Goal: Task Accomplishment & Management: Complete application form

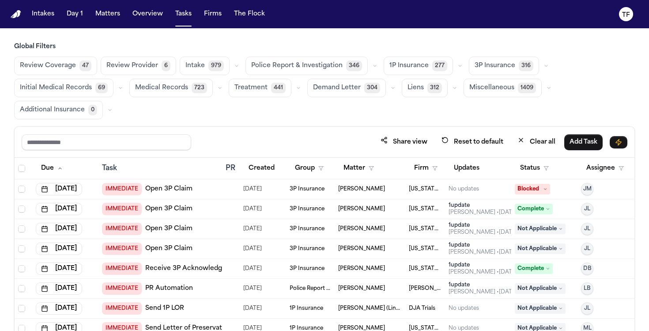
click at [103, 17] on button "Matters" at bounding box center [108, 14] width 32 height 16
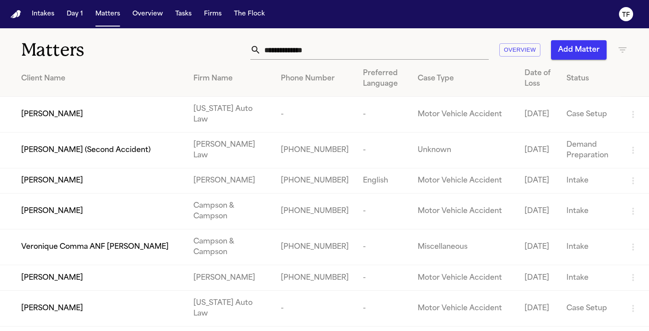
click at [295, 52] on input "text" at bounding box center [375, 49] width 228 height 19
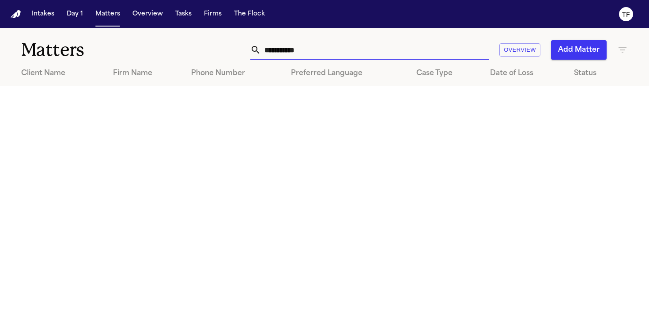
type input "**********"
click at [575, 49] on button "Add Matter" at bounding box center [579, 49] width 56 height 19
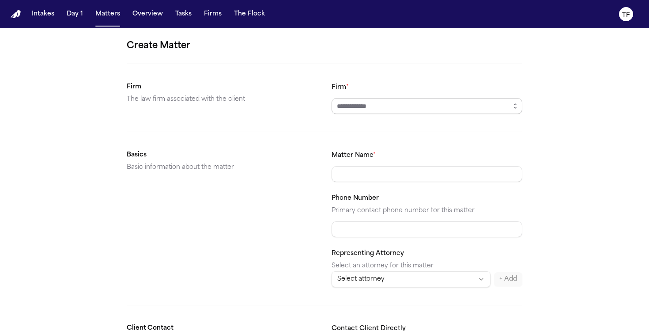
click at [383, 108] on input "Firm *" at bounding box center [427, 106] width 191 height 16
click at [359, 118] on div "Angell Law" at bounding box center [427, 126] width 194 height 19
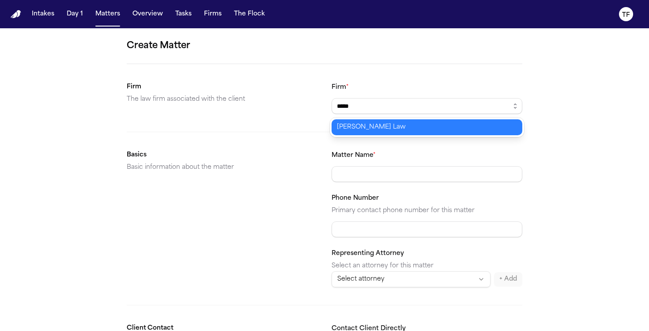
type input "*****"
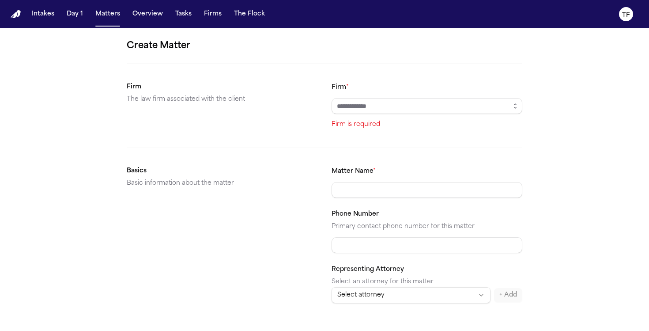
click at [375, 111] on input "Firm *" at bounding box center [427, 106] width 191 height 16
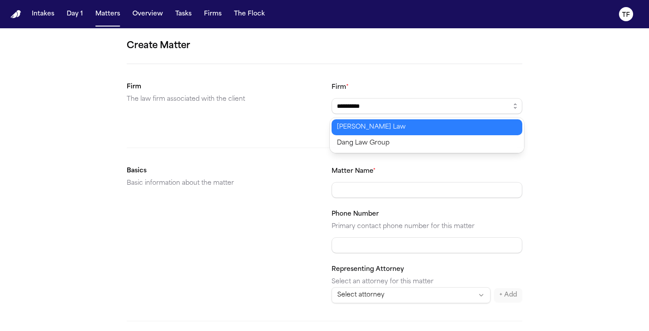
click at [374, 125] on body "**********" at bounding box center [324, 165] width 649 height 331
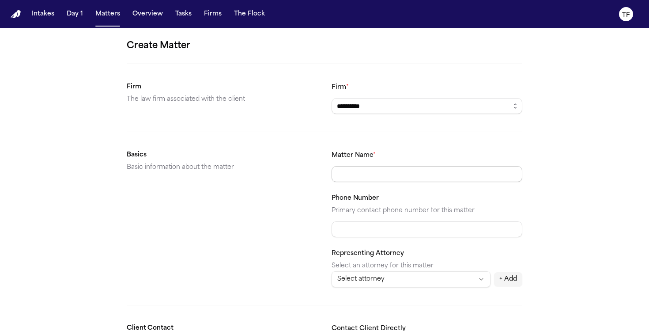
type input "**********"
click at [375, 173] on input "Matter Name *" at bounding box center [427, 174] width 191 height 16
type input "**********"
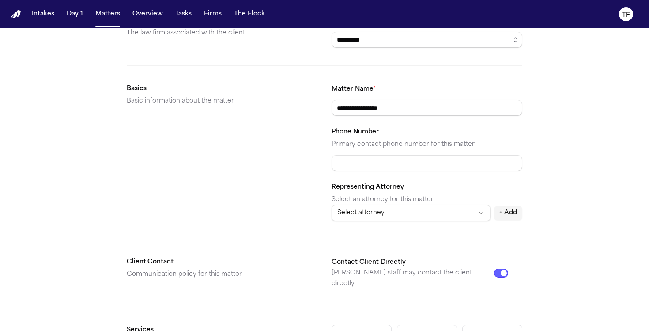
scroll to position [84, 0]
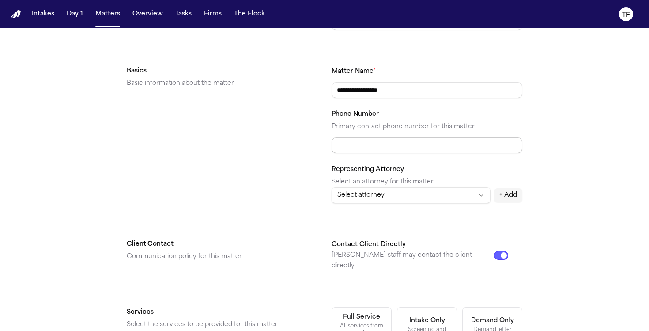
click at [381, 152] on input "Phone Number" at bounding box center [427, 145] width 191 height 16
paste input "**********"
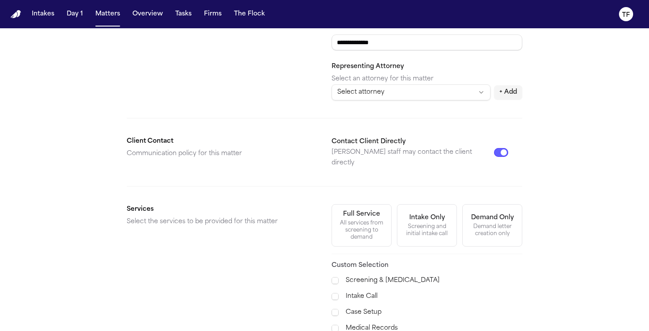
type input "**********"
click at [373, 219] on div "All services from screening to demand" at bounding box center [361, 229] width 49 height 21
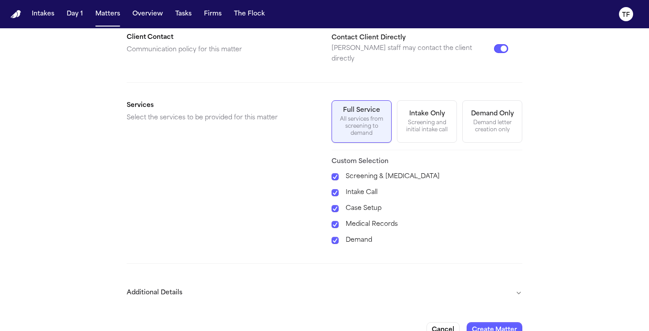
scroll to position [299, 0]
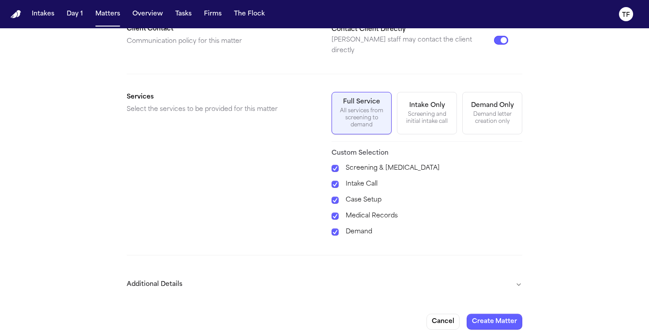
click at [519, 276] on button "Additional Details" at bounding box center [325, 284] width 396 height 23
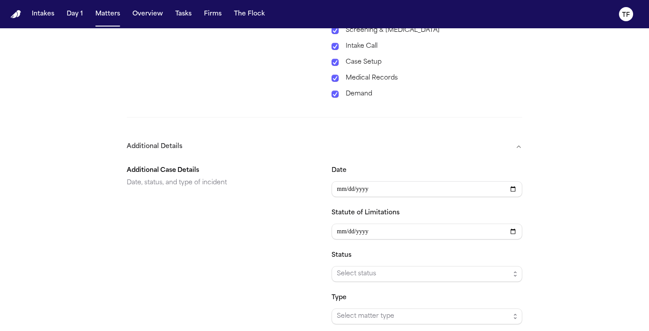
scroll to position [442, 0]
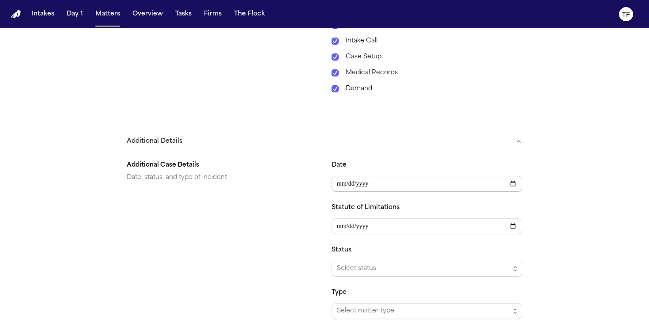
click at [518, 176] on input "Date" at bounding box center [427, 184] width 191 height 16
click at [516, 176] on input "Date" at bounding box center [427, 184] width 191 height 16
type input "**********"
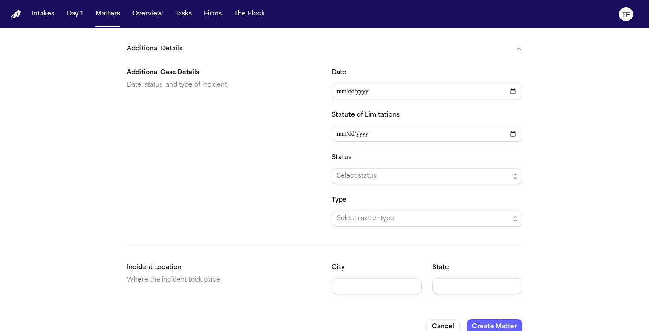
scroll to position [540, 0]
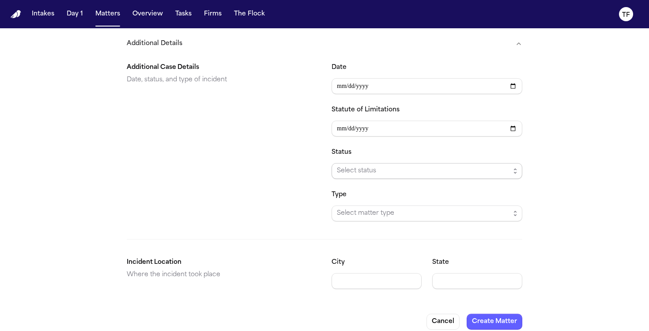
click at [403, 166] on span "Select status" at bounding box center [423, 171] width 173 height 11
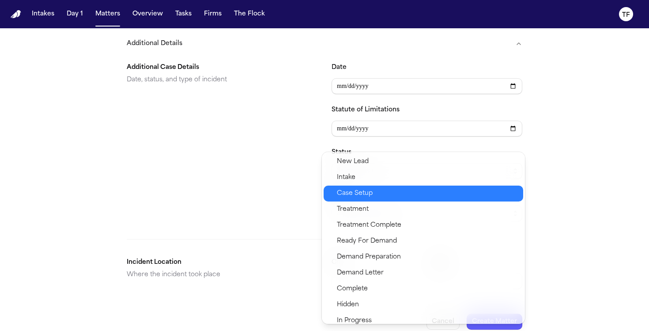
click at [383, 192] on span "Case Setup" at bounding box center [427, 193] width 181 height 11
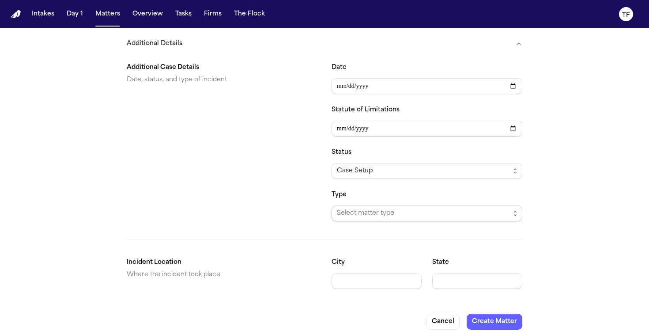
click at [398, 211] on span "Select matter type" at bounding box center [427, 213] width 191 height 16
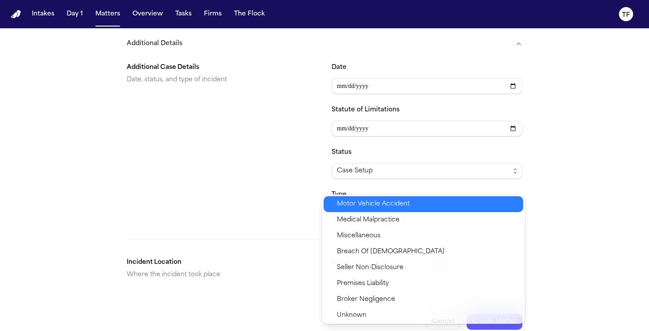
click at [398, 201] on span "Motor Vehicle Accident" at bounding box center [373, 204] width 73 height 11
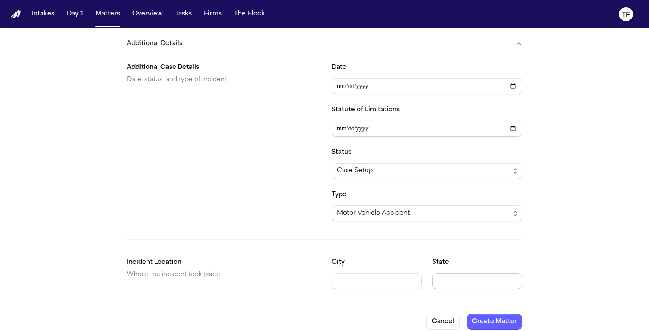
click at [469, 273] on input "State" at bounding box center [477, 281] width 90 height 16
type input "**"
click at [502, 314] on button "Create Matter" at bounding box center [495, 322] width 56 height 16
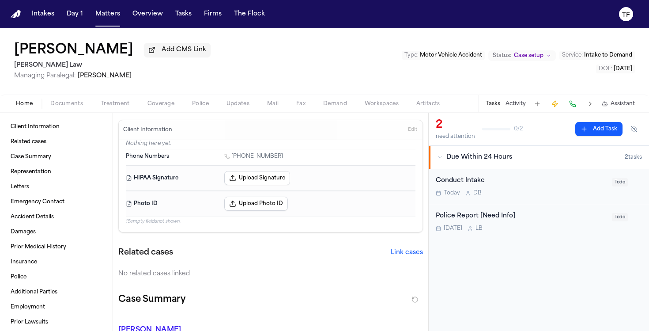
click at [523, 106] on button "Activity" at bounding box center [516, 103] width 20 height 7
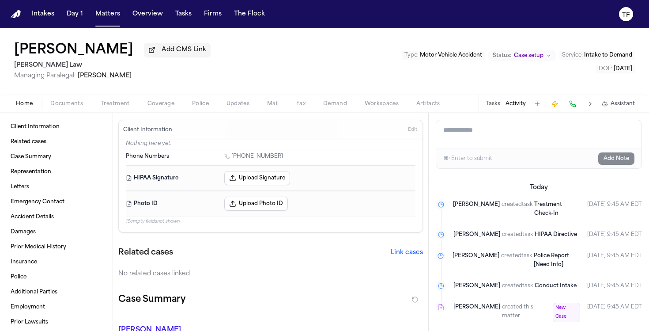
click at [475, 135] on textarea "Add a note to this matter" at bounding box center [538, 134] width 205 height 28
paste textarea "**********"
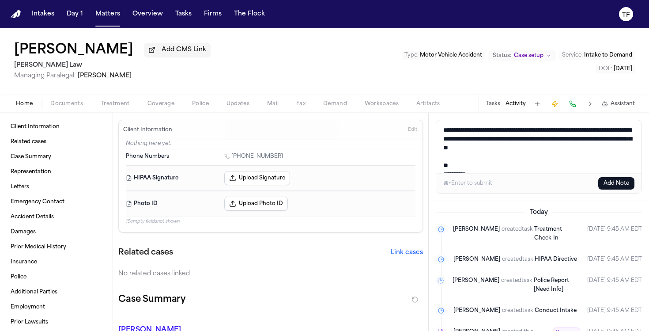
scroll to position [32, 0]
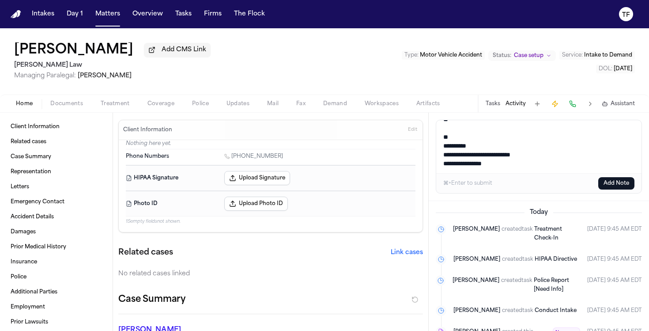
type textarea "**********"
click at [611, 187] on button "Add Note" at bounding box center [616, 183] width 36 height 12
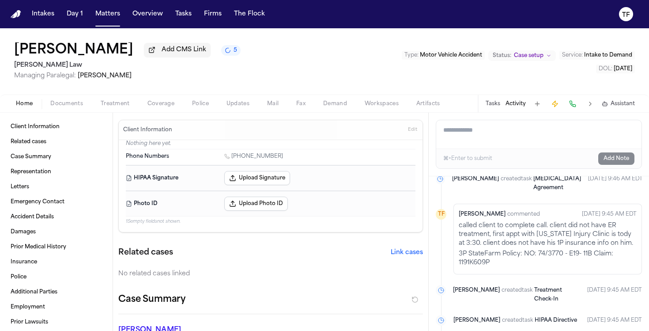
scroll to position [56, 0]
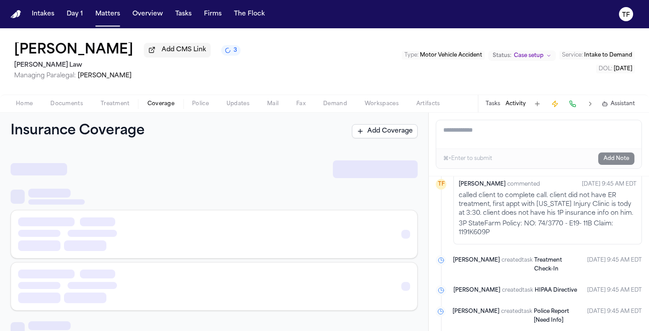
click at [153, 109] on span "button" at bounding box center [161, 108] width 38 height 1
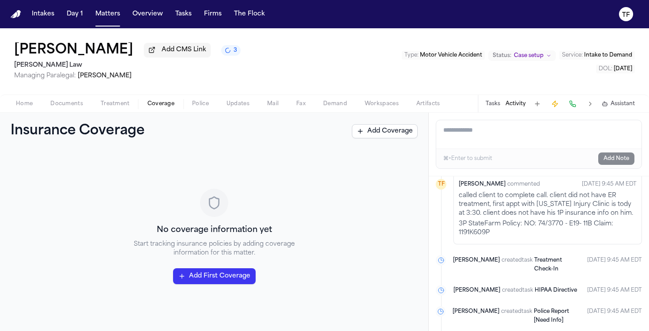
click at [476, 132] on textarea "Add a note to this matter" at bounding box center [538, 134] width 205 height 28
paste textarea "**********"
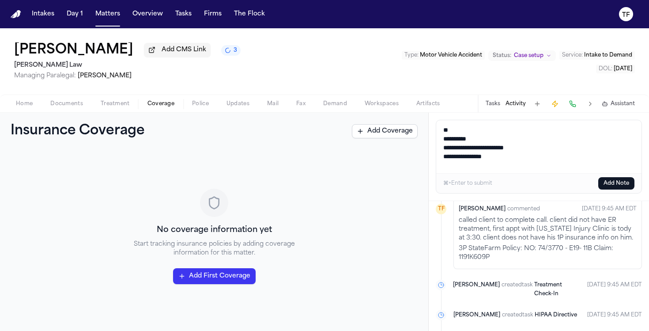
click at [609, 164] on textarea "**********" at bounding box center [538, 146] width 205 height 53
type textarea "**********"
click at [633, 182] on button "Add Note" at bounding box center [616, 183] width 36 height 12
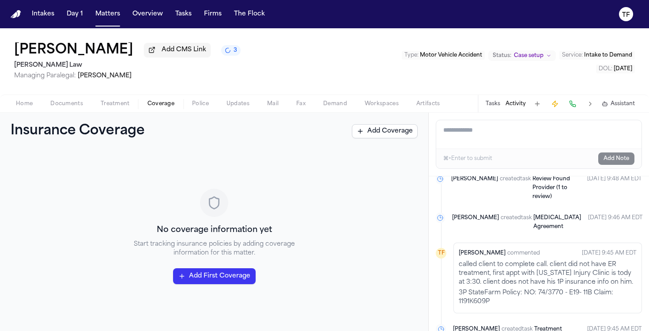
scroll to position [116, 0]
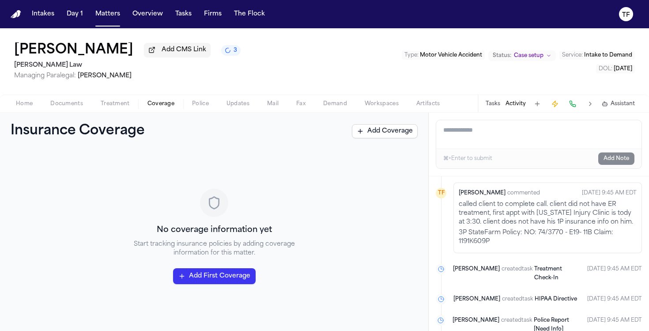
click at [518, 107] on button "Activity" at bounding box center [516, 103] width 20 height 7
click at [520, 139] on textarea "Add a note to this matter" at bounding box center [538, 134] width 205 height 28
paste textarea "**********"
type textarea "**********"
click at [613, 162] on button "Add Note" at bounding box center [616, 158] width 36 height 12
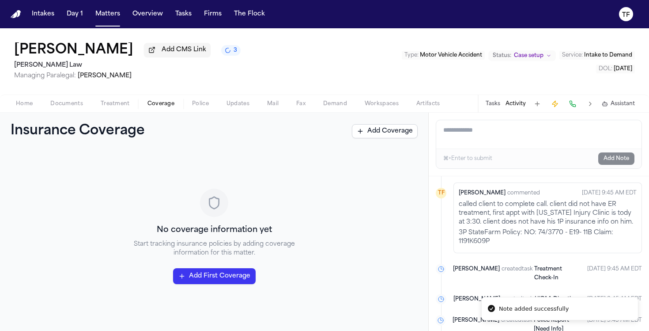
scroll to position [160, 0]
click at [35, 99] on div "Home Documents Treatment Coverage Police Updates Mail Fax Demand Workspaces Art…" at bounding box center [324, 104] width 649 height 18
click at [15, 112] on div "Home Documents Treatment Coverage Police Updates Mail Fax Demand Workspaces Art…" at bounding box center [324, 104] width 649 height 18
click at [16, 107] on span "Home" at bounding box center [24, 103] width 17 height 7
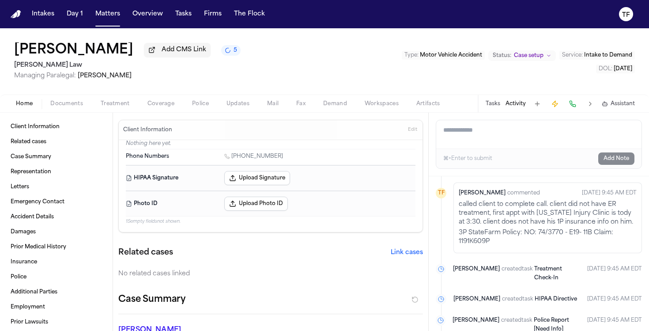
click at [169, 107] on span "Coverage" at bounding box center [161, 103] width 27 height 7
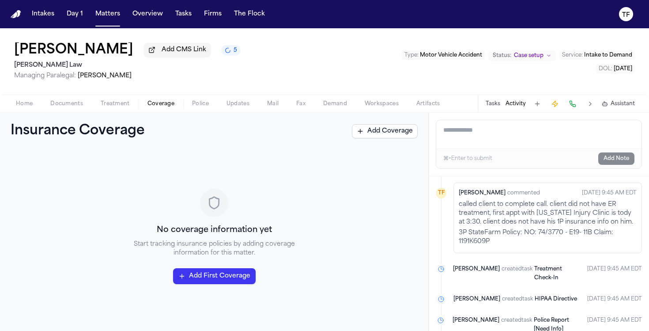
click at [169, 107] on span "Coverage" at bounding box center [161, 103] width 27 height 7
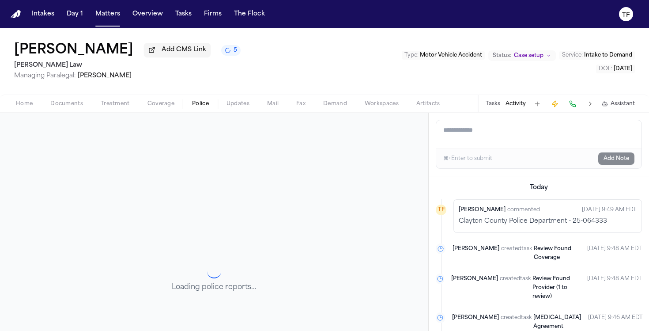
click at [198, 109] on span "button" at bounding box center [200, 108] width 27 height 1
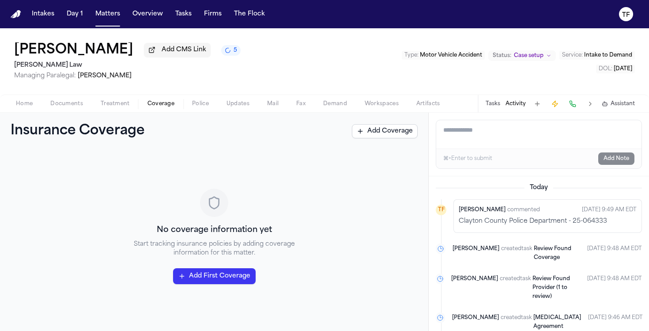
click at [165, 103] on span "Coverage" at bounding box center [161, 103] width 27 height 7
click at [204, 111] on div "Home Documents Treatment Coverage Police Updates Mail Fax Demand Workspaces Art…" at bounding box center [324, 104] width 649 height 18
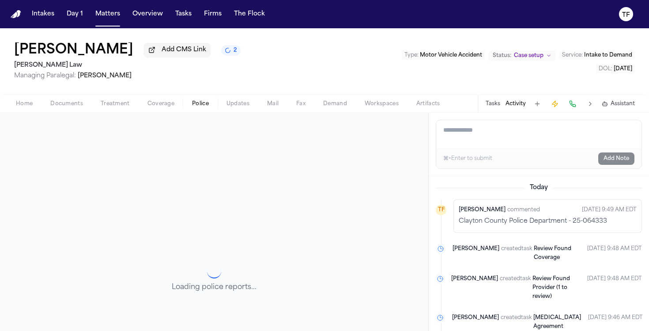
click at [204, 106] on span "Police" at bounding box center [200, 103] width 17 height 7
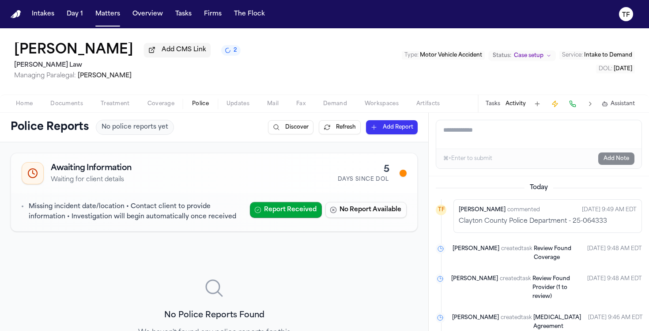
click at [172, 102] on span "Coverage" at bounding box center [161, 103] width 27 height 7
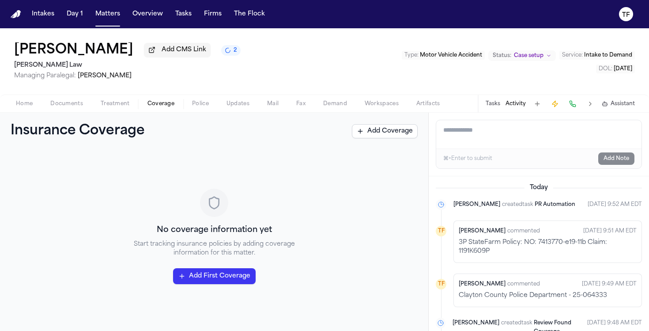
click at [197, 98] on div "Home Documents Treatment Coverage Police Updates Mail Fax Demand Workspaces Art…" at bounding box center [324, 104] width 649 height 18
click at [197, 107] on span "Police" at bounding box center [200, 103] width 17 height 7
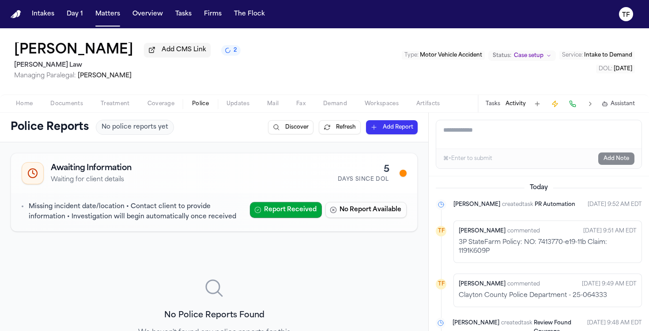
click at [155, 99] on div "Home Documents Treatment Coverage Police Updates Mail Fax Demand Workspaces Art…" at bounding box center [324, 104] width 649 height 18
click at [155, 102] on span "Coverage" at bounding box center [161, 103] width 27 height 7
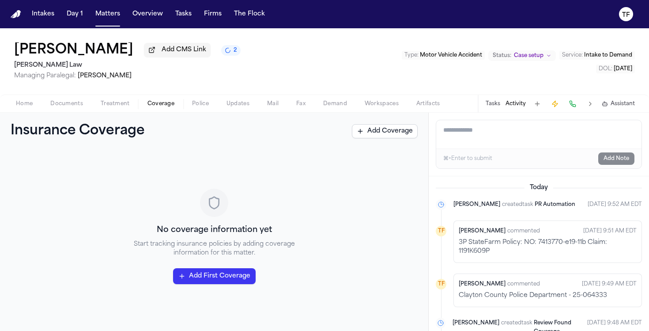
click at [33, 104] on button "Home" at bounding box center [24, 103] width 34 height 11
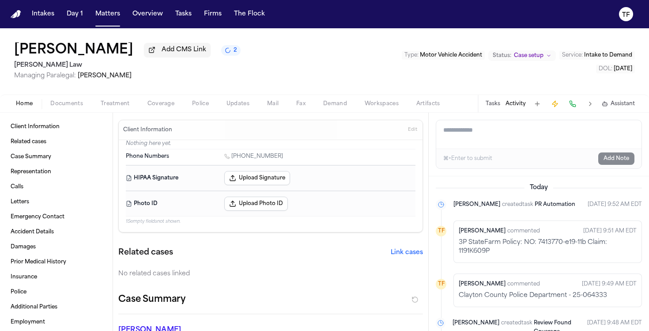
click at [239, 56] on button "2" at bounding box center [230, 50] width 19 height 11
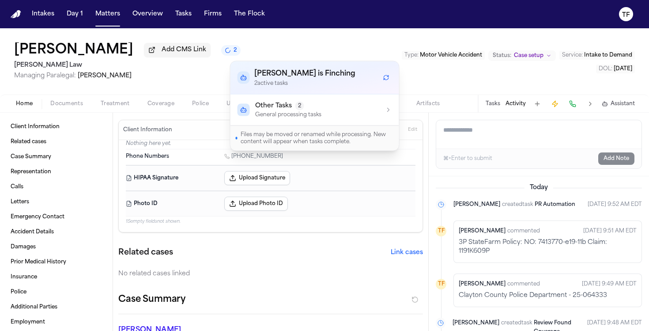
click at [279, 117] on p "General processing tasks" at bounding box center [288, 114] width 66 height 7
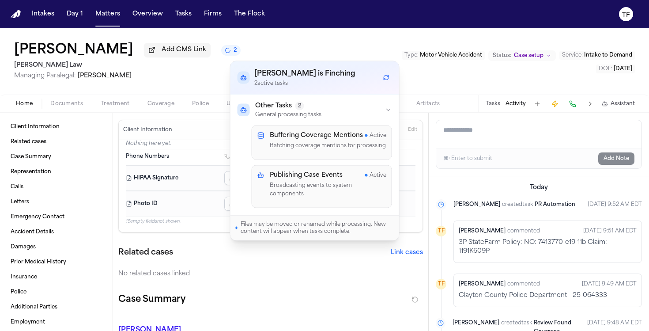
click at [180, 97] on div "Home Documents Treatment Coverage Police Updates Mail Fax Demand Workspaces Art…" at bounding box center [324, 104] width 649 height 18
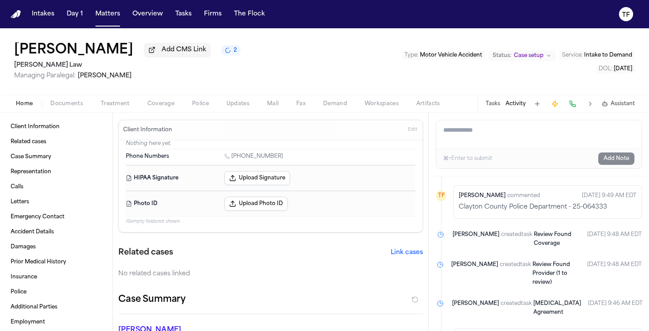
scroll to position [88, 0]
click at [171, 101] on button "Coverage" at bounding box center [161, 103] width 45 height 11
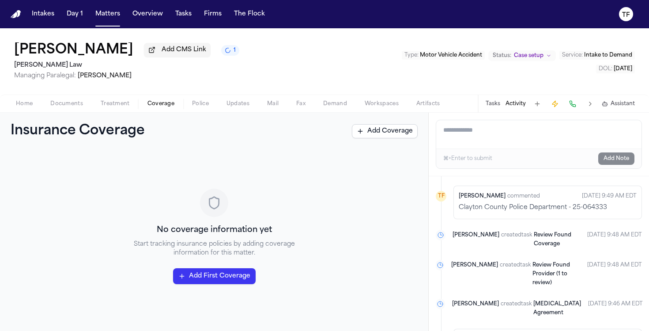
click at [232, 52] on icon "1 active task" at bounding box center [228, 50] width 8 height 8
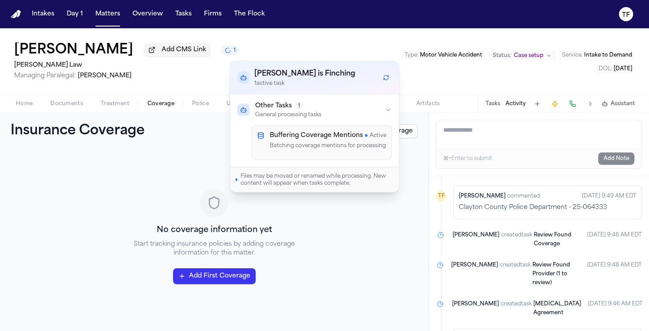
click at [136, 163] on div "No coverage information yet Start tracking insurance policies by adding coverag…" at bounding box center [214, 236] width 407 height 152
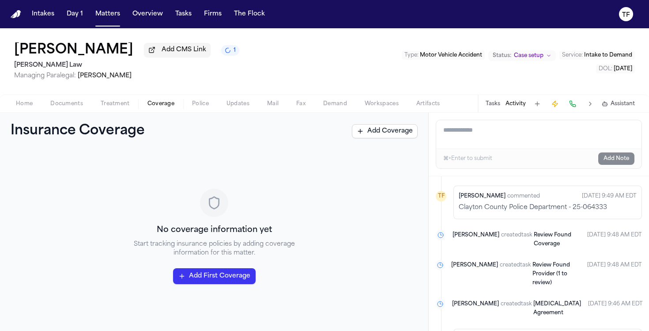
click at [192, 100] on div "Home Documents Treatment Coverage Police Updates Mail Fax Demand Workspaces Art…" at bounding box center [324, 104] width 649 height 18
click at [197, 104] on span "Police" at bounding box center [200, 103] width 17 height 7
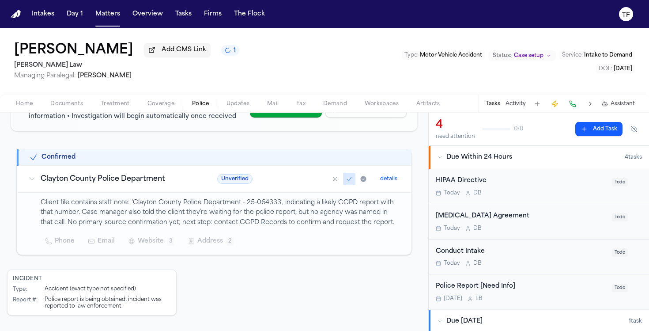
scroll to position [114, 0]
click at [617, 218] on span "Todo" at bounding box center [620, 217] width 16 height 8
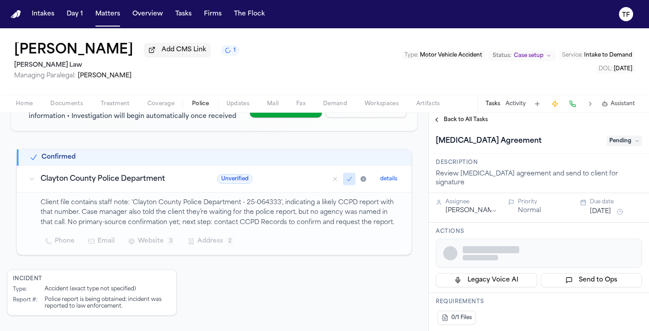
click at [618, 143] on span "Pending" at bounding box center [624, 141] width 35 height 11
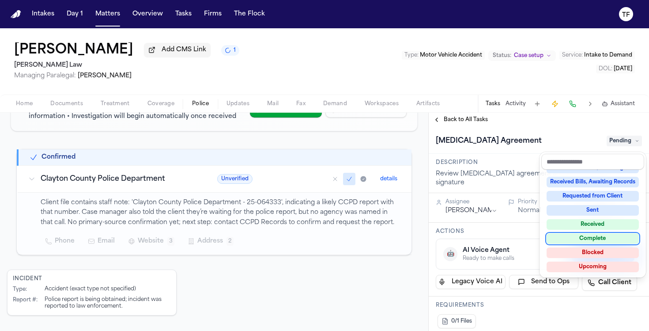
click at [602, 240] on div "Complete" at bounding box center [593, 238] width 92 height 11
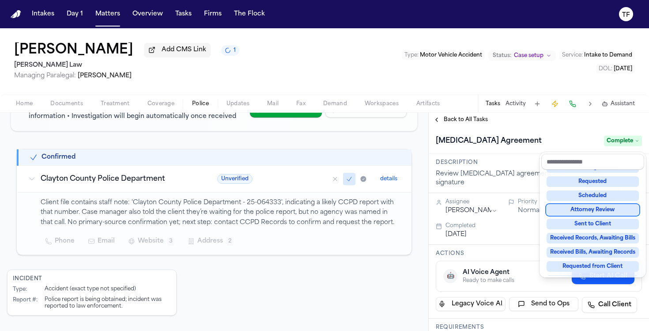
click at [469, 124] on div "**********" at bounding box center [539, 222] width 220 height 218
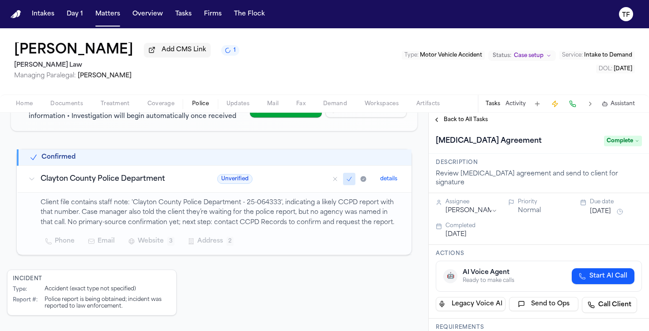
click at [469, 123] on span "Back to All Tasks" at bounding box center [466, 119] width 44 height 7
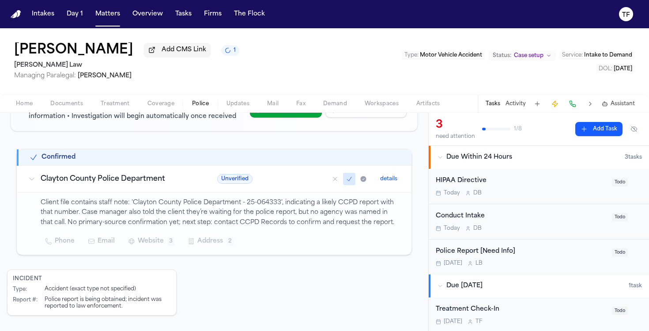
click at [611, 226] on div "Conduct Intake Today D B Todo" at bounding box center [539, 221] width 206 height 21
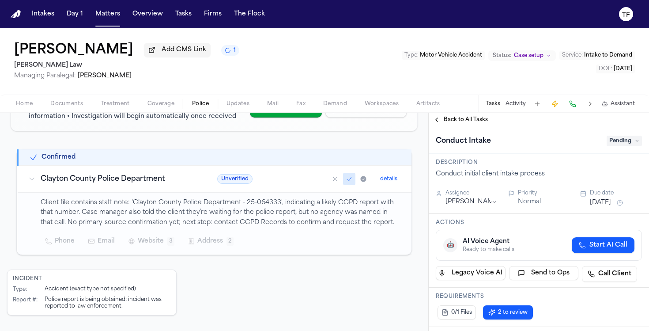
click at [607, 141] on span "Pending" at bounding box center [624, 141] width 35 height 11
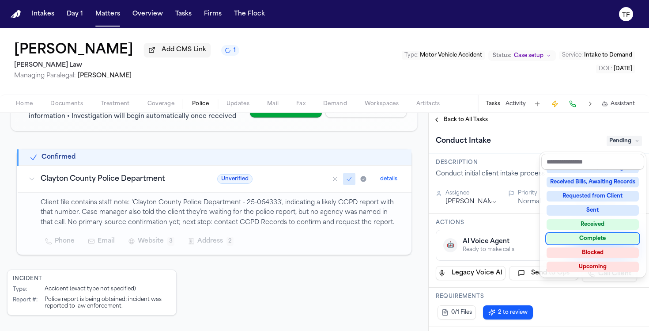
click at [597, 235] on div "Complete" at bounding box center [593, 238] width 92 height 11
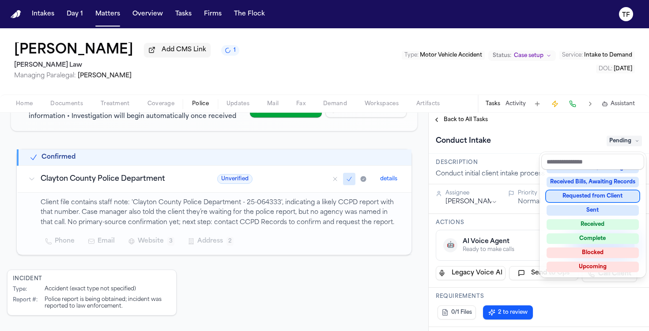
scroll to position [108, 0]
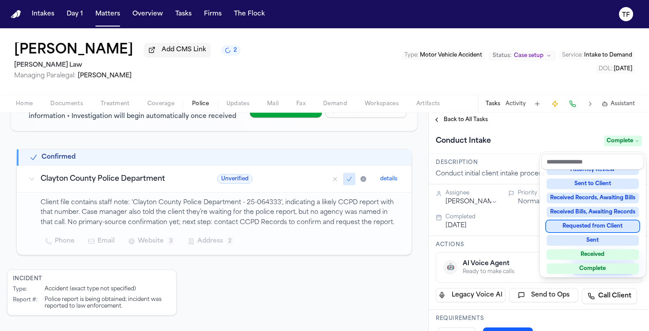
click at [469, 123] on div "**********" at bounding box center [539, 222] width 220 height 218
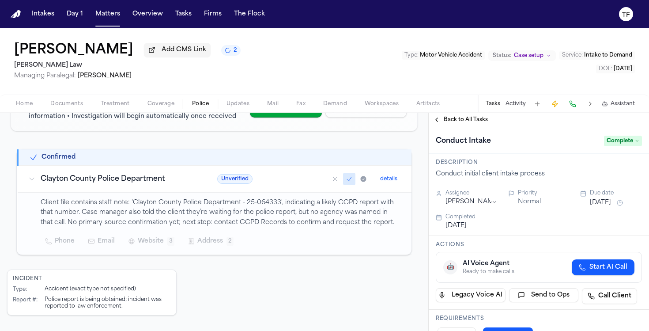
click at [469, 123] on span "Back to All Tasks" at bounding box center [466, 119] width 44 height 7
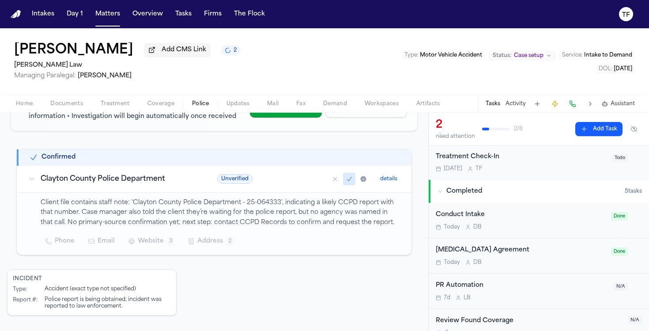
scroll to position [167, 0]
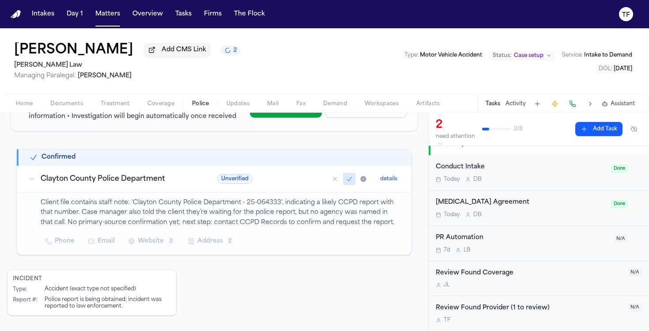
click at [348, 181] on icon "Mark as confirmed" at bounding box center [349, 178] width 7 height 7
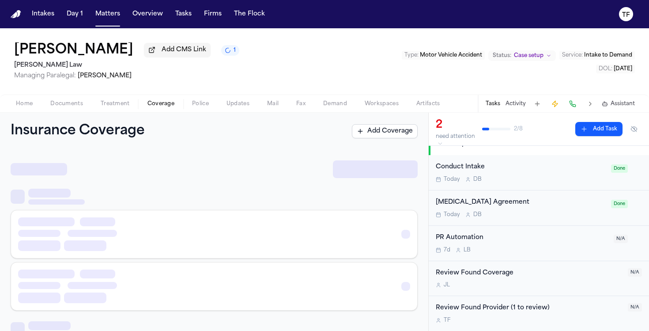
click at [152, 105] on span "Coverage" at bounding box center [161, 103] width 27 height 7
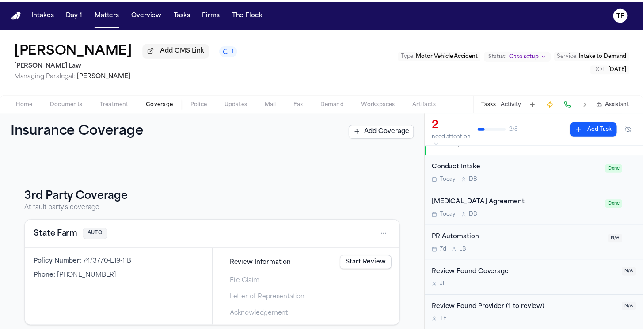
scroll to position [92, 0]
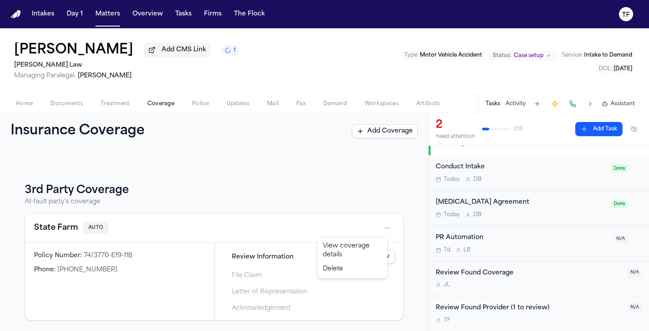
click at [385, 227] on html "Intakes Day 1 Matters Overview Tasks Firms The Flock TF Bryan Vega-Olivera Add …" at bounding box center [324, 165] width 649 height 331
click at [344, 249] on div "View coverage details" at bounding box center [352, 250] width 66 height 23
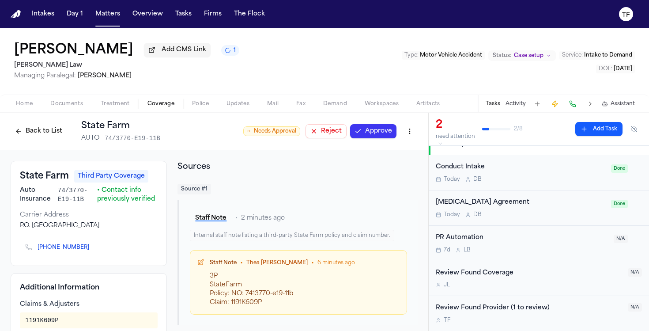
click at [400, 129] on html "Intakes Day 1 Matters Overview Tasks Firms The Flock TF Bryan Vega-Olivera Add …" at bounding box center [324, 165] width 649 height 331
click at [371, 154] on div "Edit Coverage" at bounding box center [373, 152] width 74 height 14
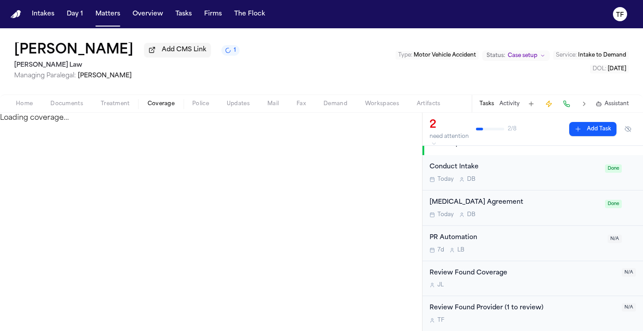
select select "**********"
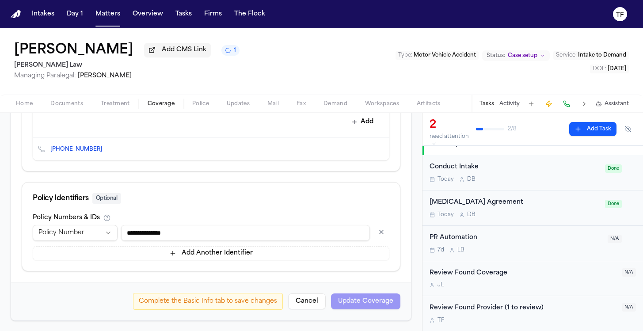
scroll to position [427, 0]
click at [326, 235] on input "**********" at bounding box center [245, 232] width 249 height 16
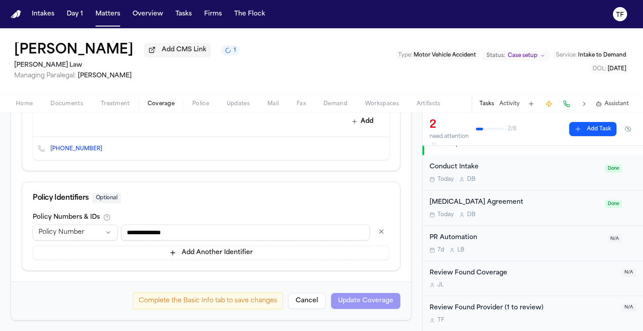
paste input
type input "**********"
click at [205, 249] on button "Add Another Identifier" at bounding box center [211, 253] width 356 height 14
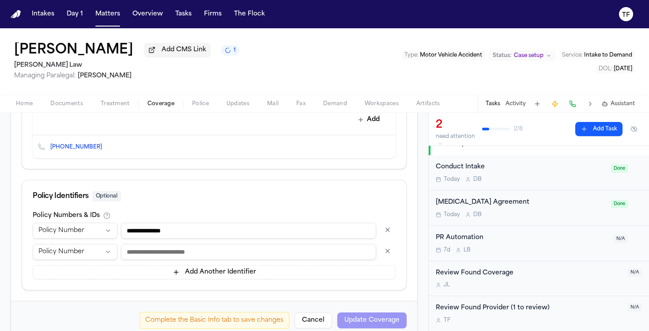
click at [114, 254] on html "Intakes Day 1 Matters Overview Tasks Firms The Flock TF Bryan Vega-Olivera Add …" at bounding box center [324, 165] width 649 height 331
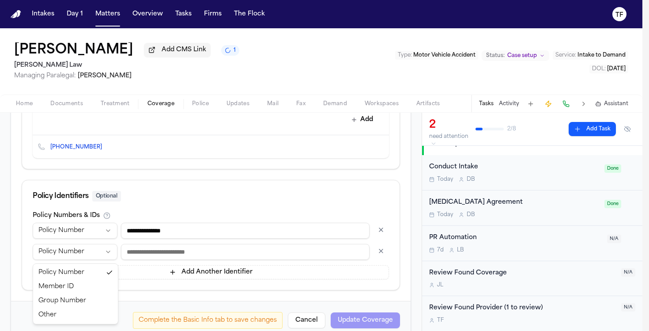
select select "*****"
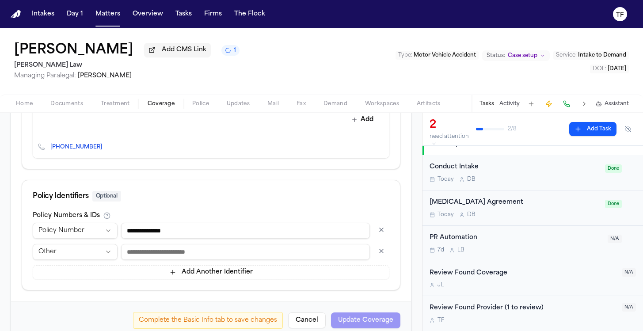
click at [302, 250] on input at bounding box center [245, 252] width 249 height 16
paste input "*********"
type input "*********"
click at [320, 295] on form "**********" at bounding box center [211, 73] width 378 height 531
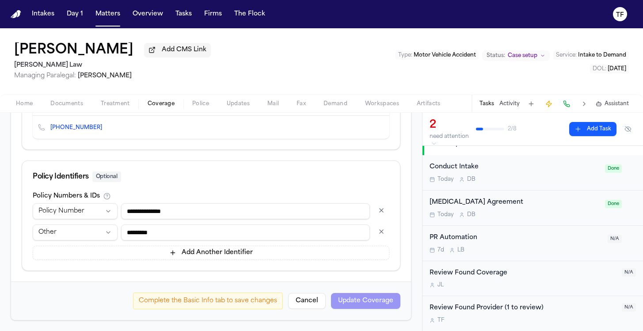
scroll to position [448, 0]
click at [358, 310] on div "Complete the Basic Info tab to save changes Cancel Update Coverage" at bounding box center [211, 300] width 400 height 38
click at [356, 300] on div "Complete the Basic Info tab to save changes Cancel Update Coverage" at bounding box center [266, 300] width 267 height 17
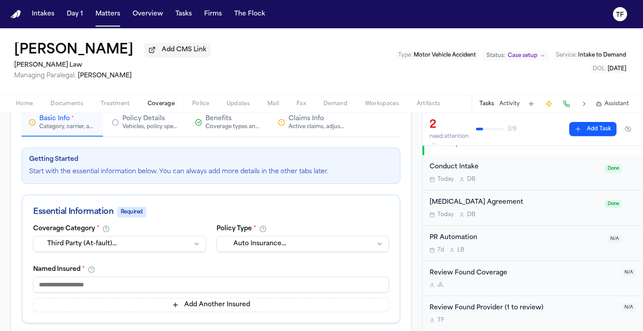
scroll to position [163, 0]
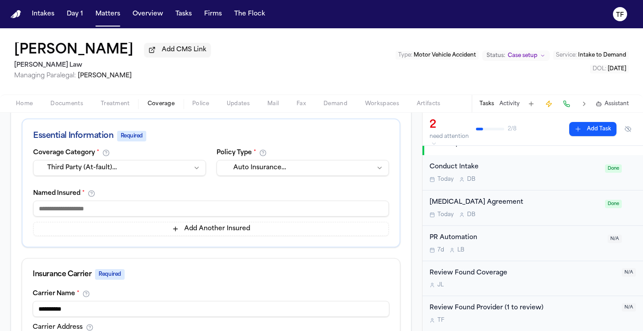
click at [149, 214] on input at bounding box center [211, 209] width 356 height 16
type input "*"
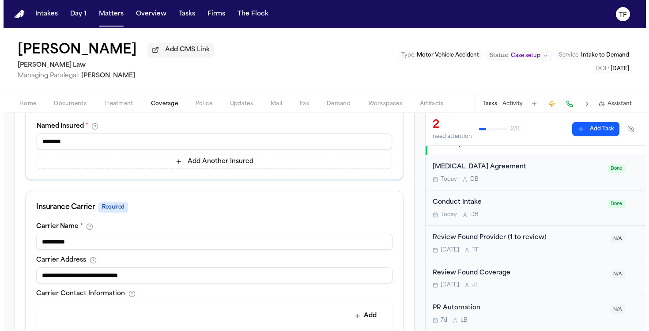
scroll to position [447, 0]
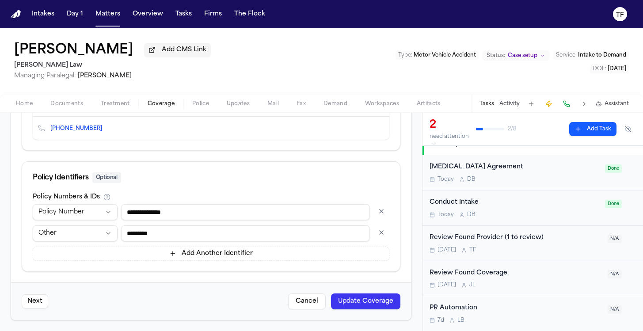
type input "*******"
click at [361, 293] on div "Next Cancel Update Coverage" at bounding box center [211, 301] width 400 height 38
click at [361, 301] on button "Update Coverage" at bounding box center [365, 301] width 69 height 16
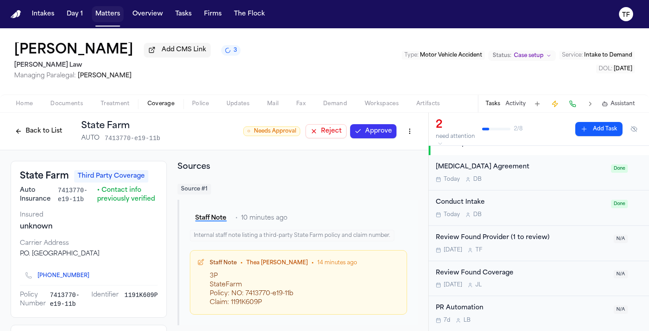
click at [109, 19] on button "Matters" at bounding box center [108, 14] width 32 height 16
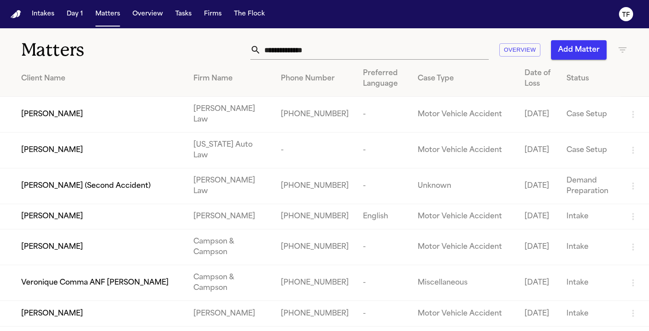
click at [364, 55] on input "text" at bounding box center [375, 49] width 228 height 19
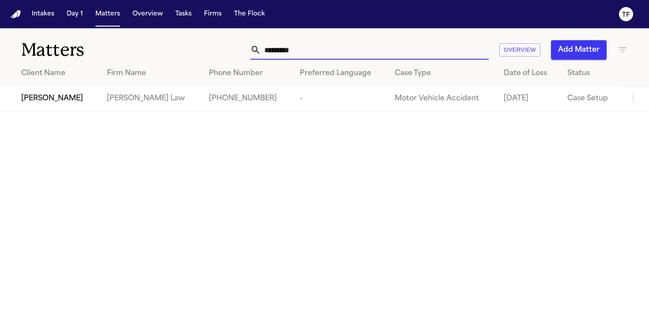
type input "*********"
click at [96, 98] on td "Aisia Chatman" at bounding box center [50, 98] width 100 height 25
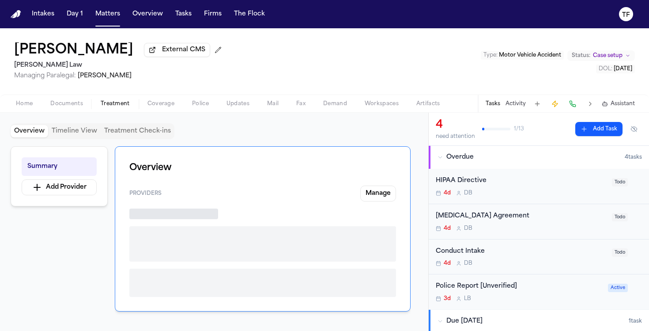
click at [117, 107] on span "Treatment" at bounding box center [115, 103] width 29 height 7
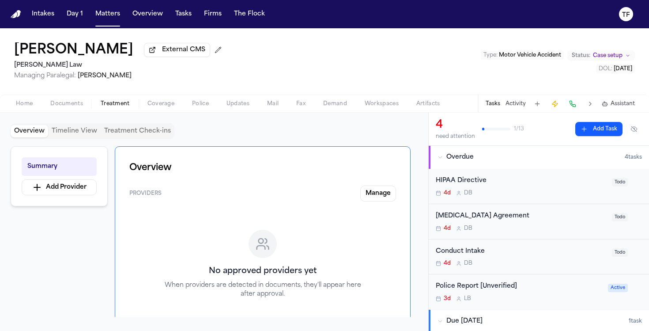
click at [165, 106] on span "Coverage" at bounding box center [161, 103] width 27 height 7
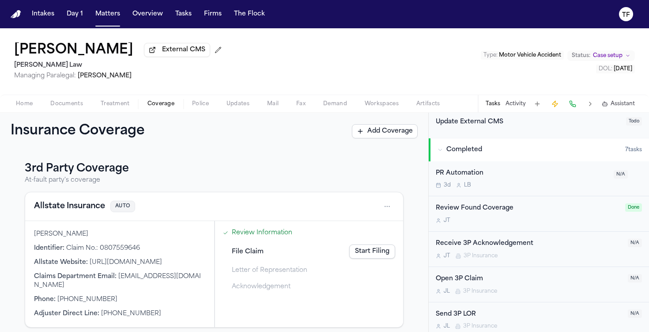
scroll to position [230, 0]
click at [118, 101] on span "Treatment" at bounding box center [115, 103] width 29 height 7
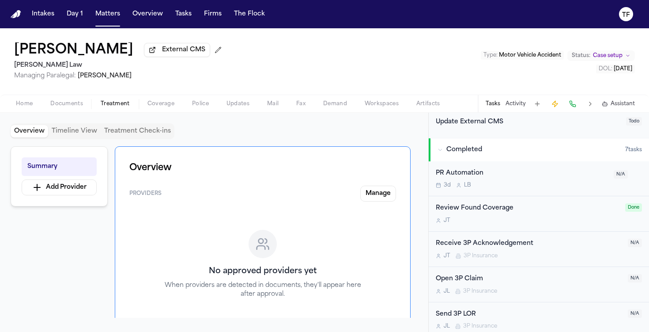
click at [525, 104] on button "Activity" at bounding box center [516, 103] width 20 height 7
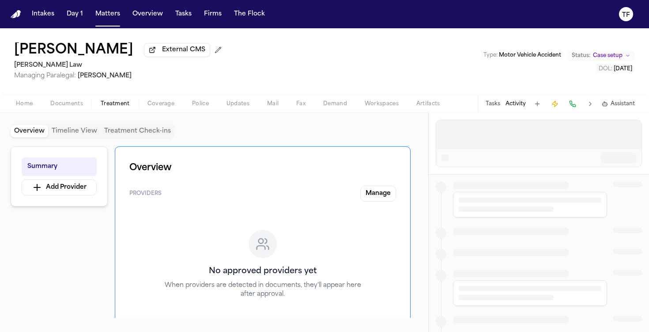
click at [508, 141] on div at bounding box center [538, 134] width 205 height 28
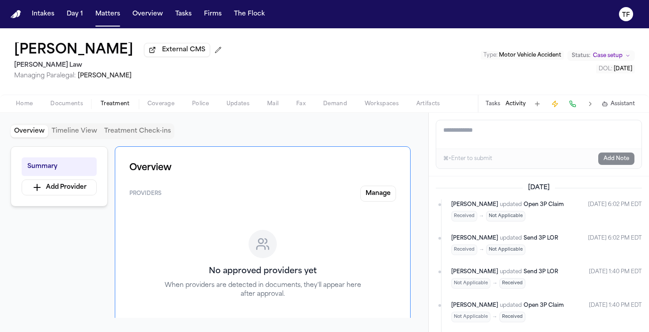
click at [492, 134] on textarea "Add a note to this matter" at bounding box center [538, 134] width 205 height 28
type textarea "*"
click at [513, 112] on div "Tasks Activity Assistant" at bounding box center [560, 103] width 164 height 17
click at [514, 104] on button "Activity" at bounding box center [516, 103] width 20 height 7
click at [486, 137] on textarea "Add a note to this matter" at bounding box center [538, 134] width 205 height 28
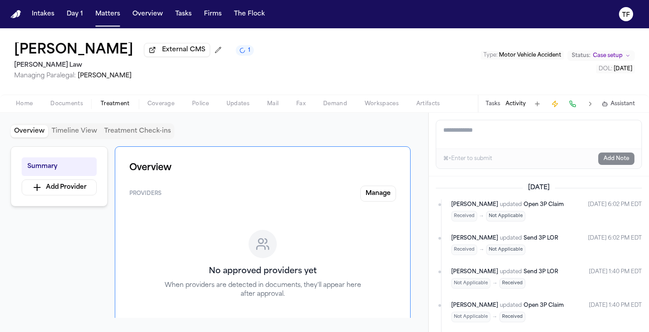
paste textarea "**********"
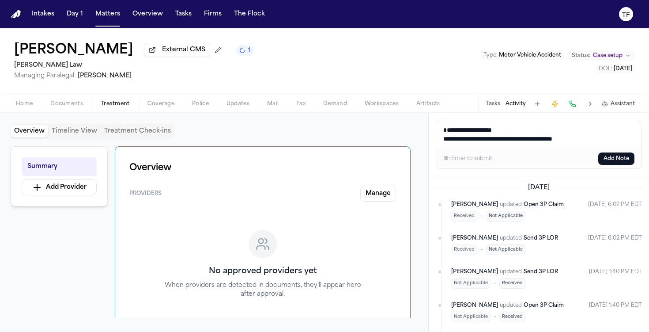
type textarea "**********"
click at [613, 165] on button "Add Note" at bounding box center [616, 158] width 36 height 12
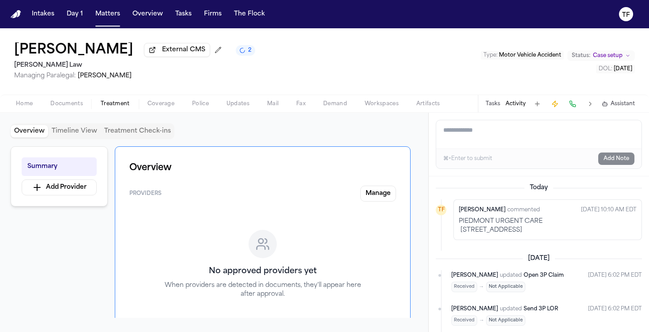
click at [603, 58] on span "Case setup" at bounding box center [608, 55] width 30 height 7
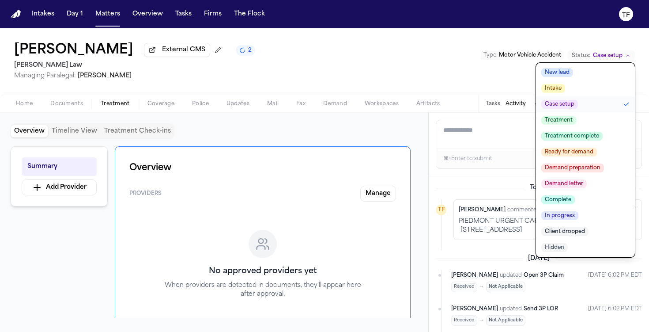
click at [576, 121] on button "Treatment" at bounding box center [585, 120] width 99 height 16
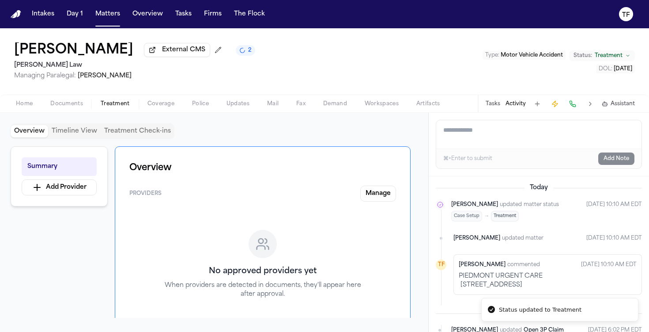
click at [493, 107] on button "Tasks" at bounding box center [493, 103] width 15 height 7
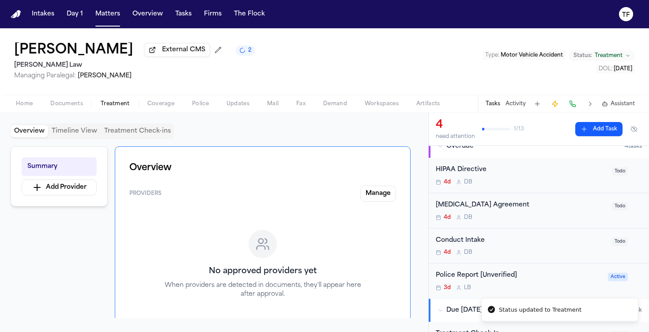
scroll to position [16, 0]
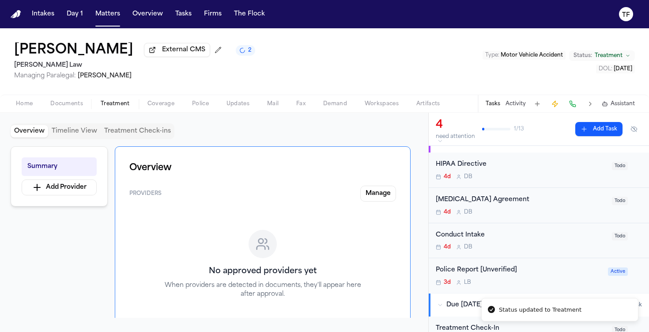
click at [538, 208] on div "Retainer Agreement 4d D B" at bounding box center [521, 205] width 171 height 21
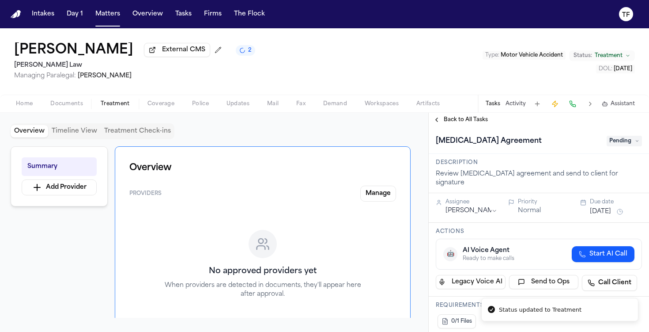
click at [609, 145] on span "Pending" at bounding box center [624, 141] width 35 height 11
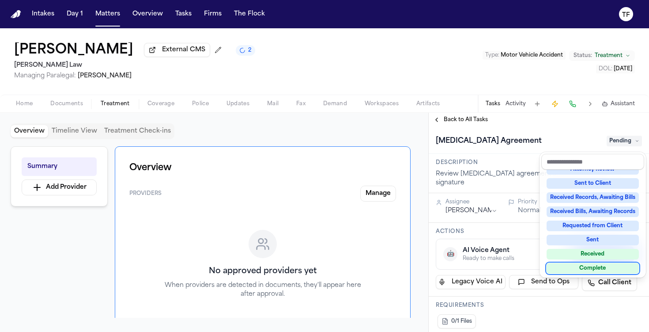
click at [579, 264] on div "Complete" at bounding box center [593, 268] width 92 height 11
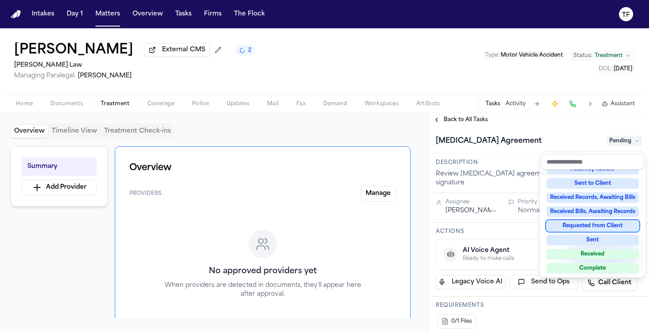
scroll to position [56, 0]
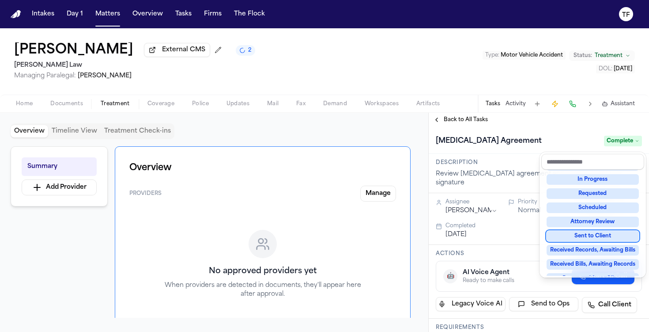
click at [458, 123] on div "**********" at bounding box center [539, 222] width 220 height 219
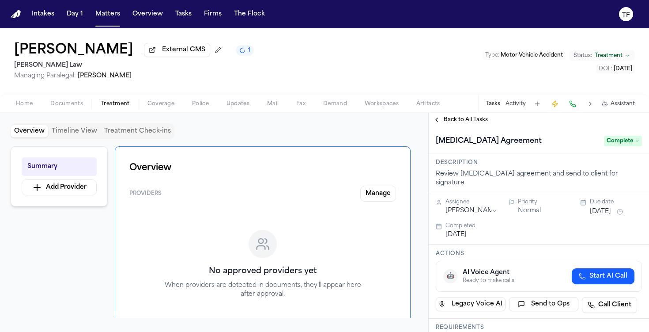
click at [459, 122] on span "Back to All Tasks" at bounding box center [466, 119] width 44 height 7
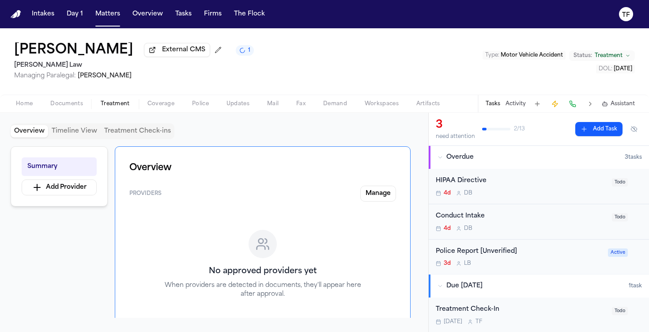
click at [612, 218] on span "Todo" at bounding box center [620, 217] width 16 height 8
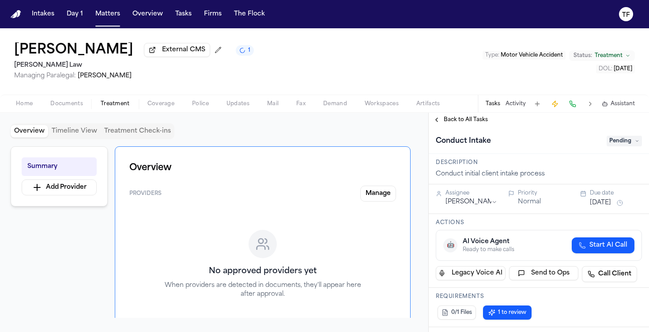
click at [616, 142] on span "Pending" at bounding box center [624, 141] width 35 height 11
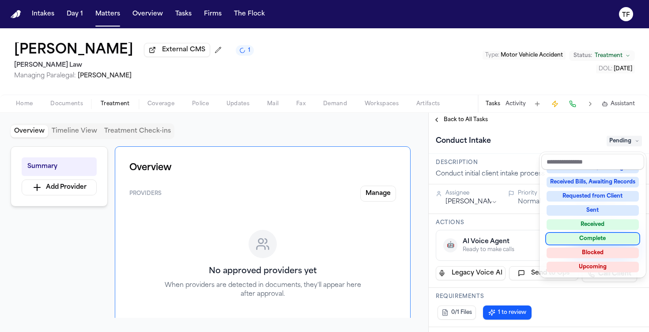
click at [590, 237] on div "Complete" at bounding box center [593, 238] width 92 height 11
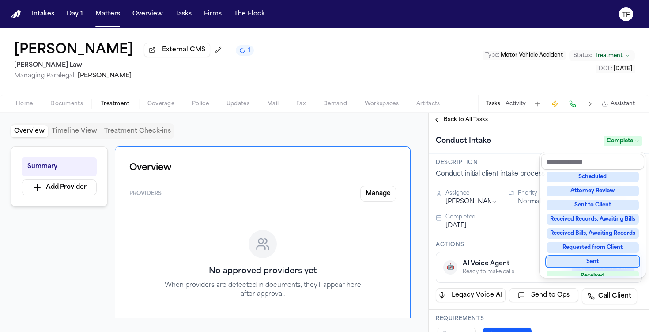
click at [463, 125] on div "**********" at bounding box center [539, 222] width 220 height 219
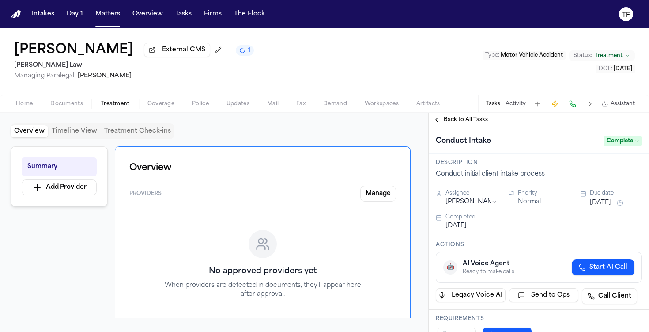
click at [463, 123] on span "Back to All Tasks" at bounding box center [466, 119] width 44 height 7
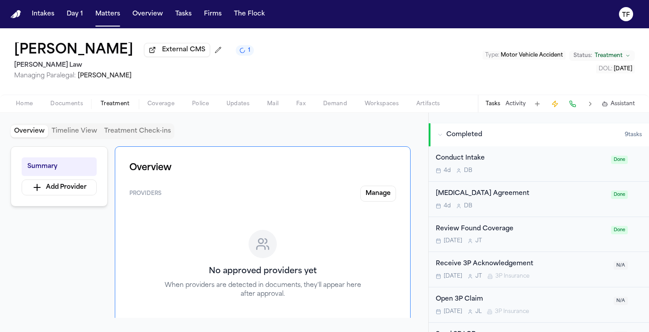
scroll to position [225, 0]
click at [153, 103] on span "Coverage" at bounding box center [161, 103] width 27 height 7
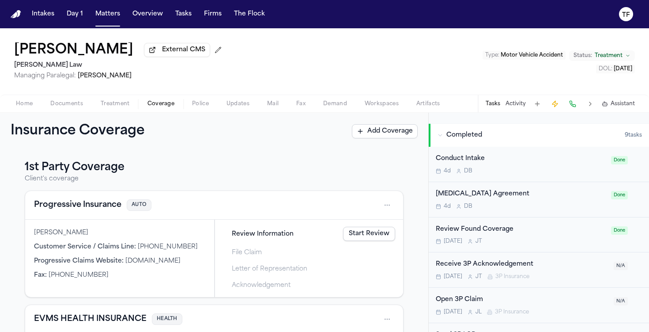
click at [121, 101] on button "Treatment" at bounding box center [115, 103] width 47 height 11
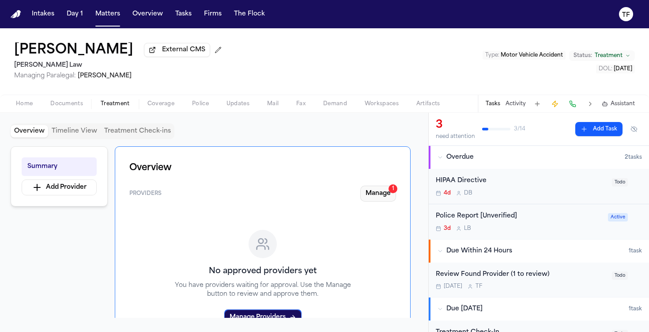
click at [375, 189] on button "Manage 1" at bounding box center [378, 193] width 36 height 16
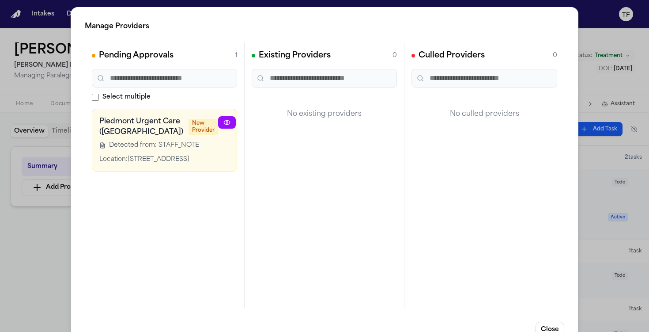
click at [375, 193] on div "Existing Providers 0 No existing providers" at bounding box center [325, 174] width 160 height 265
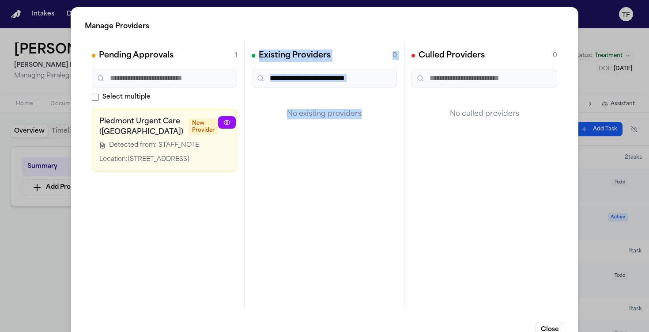
drag, startPoint x: 178, startPoint y: 217, endPoint x: 249, endPoint y: 205, distance: 71.7
click at [252, 206] on div "Pending Approvals 1 Select multiple Piedmont Urgent Care ([GEOGRAPHIC_DATA]) Ne…" at bounding box center [325, 174] width 480 height 265
click at [267, 127] on button "button" at bounding box center [276, 122] width 18 height 12
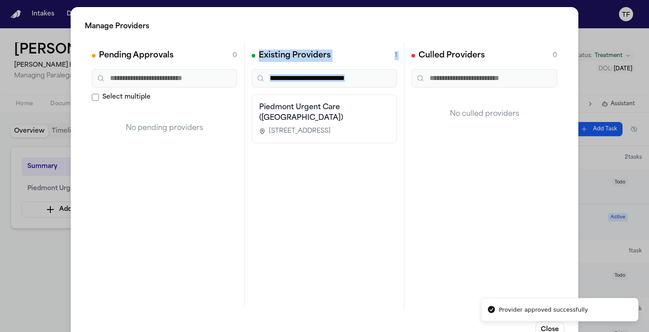
scroll to position [0, 0]
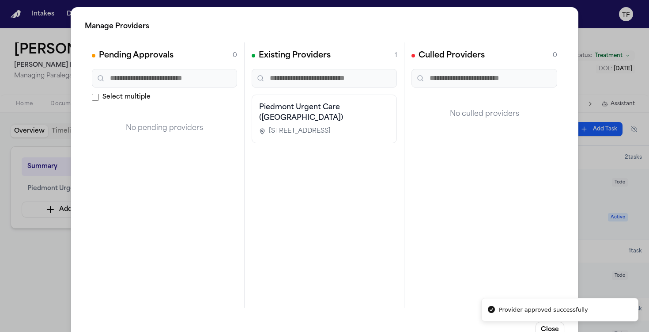
click at [1, 282] on div "Manage Providers Pending Approvals 0 Select multiple No pending providers Exist…" at bounding box center [324, 179] width 649 height 359
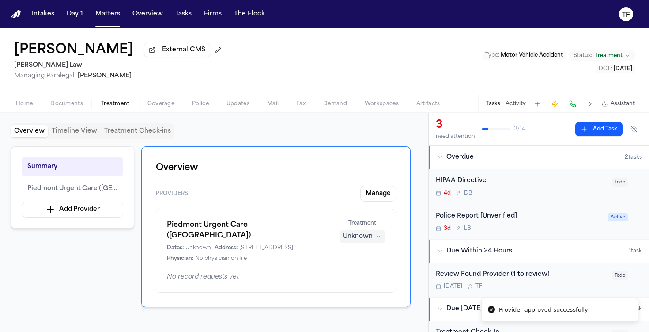
click at [368, 241] on div "Unknown" at bounding box center [358, 236] width 30 height 9
click at [362, 266] on button "Completed" at bounding box center [362, 272] width 71 height 16
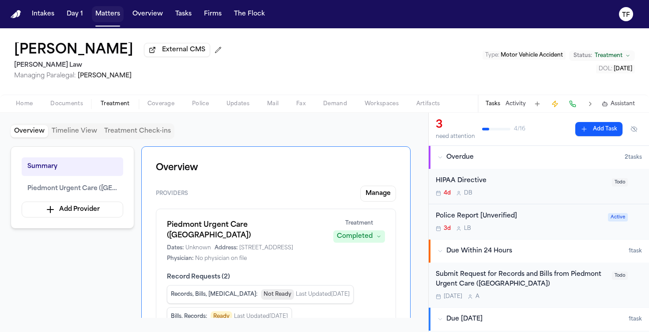
click at [92, 14] on button "Matters" at bounding box center [108, 14] width 32 height 16
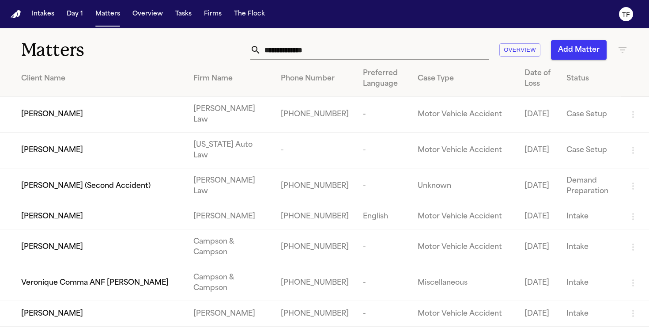
click at [323, 51] on input "text" at bounding box center [375, 49] width 228 height 19
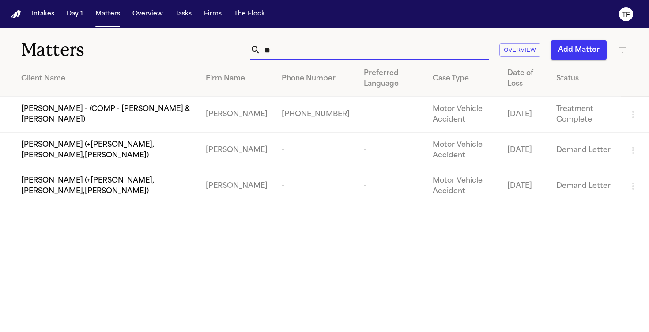
type input "*"
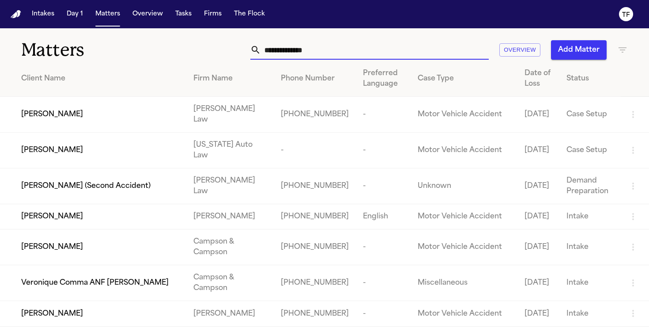
type input "*"
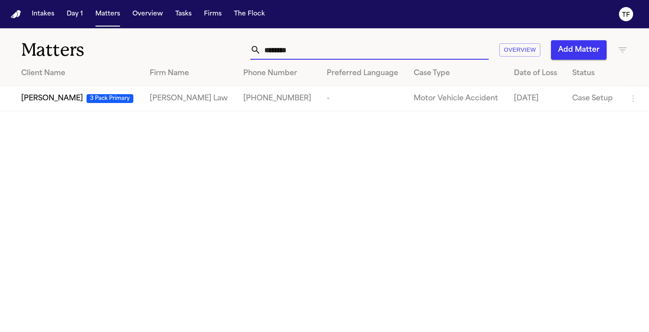
type input "*******"
click at [29, 101] on span "Clifton Simon" at bounding box center [52, 98] width 62 height 11
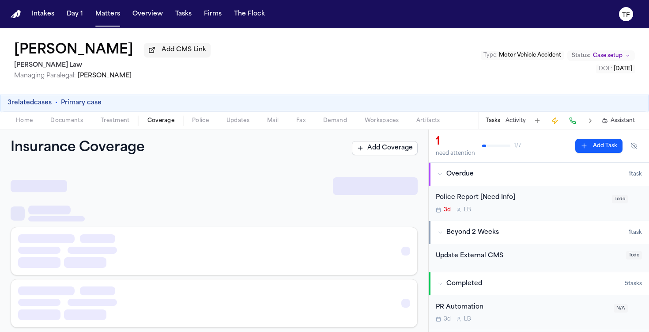
click at [154, 123] on span "Coverage" at bounding box center [161, 120] width 27 height 7
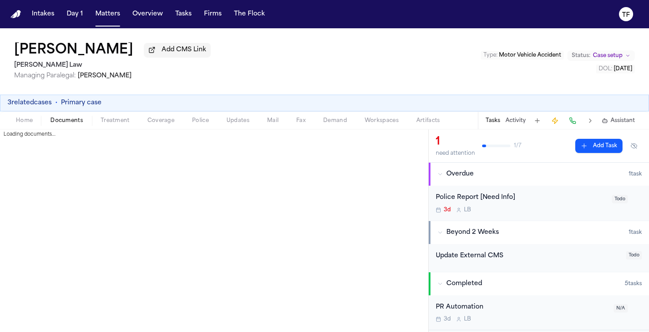
click at [84, 124] on button "Documents" at bounding box center [67, 120] width 50 height 11
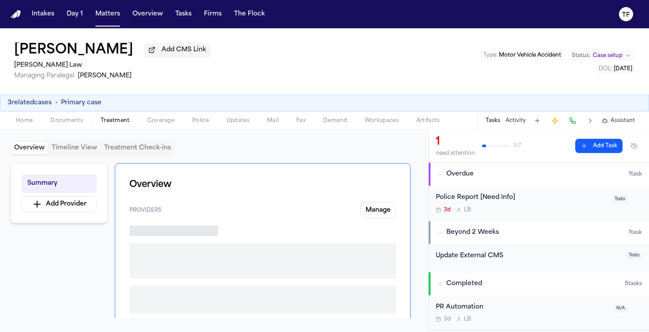
click at [108, 121] on span "Treatment" at bounding box center [115, 120] width 29 height 7
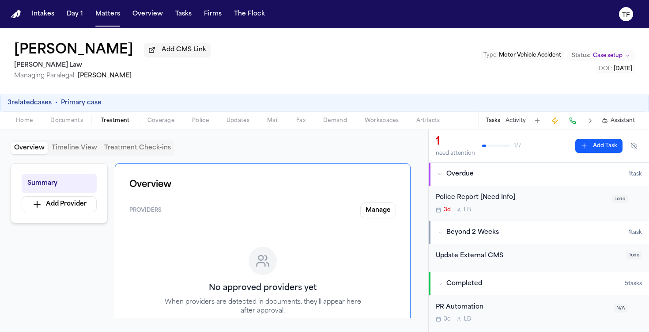
scroll to position [180, 0]
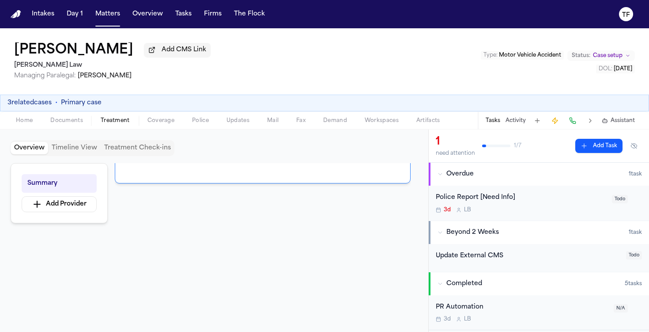
click at [76, 121] on span "Documents" at bounding box center [66, 120] width 33 height 7
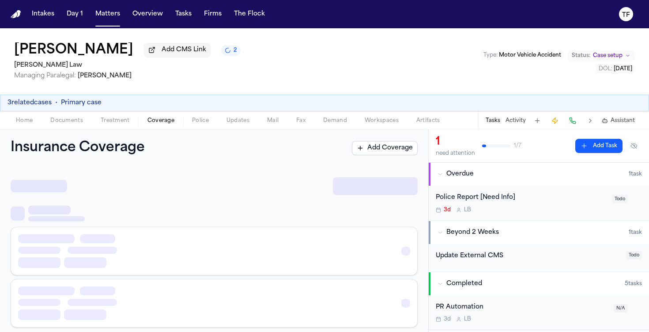
click at [170, 126] on span "button" at bounding box center [161, 125] width 38 height 1
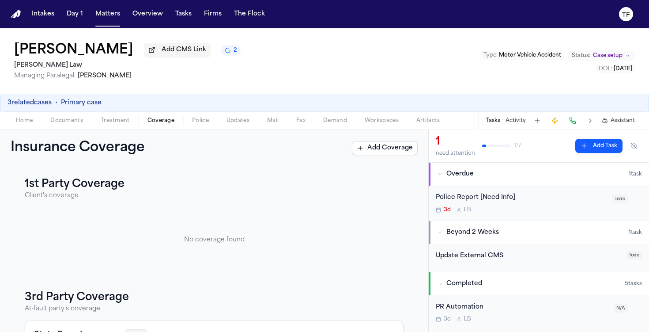
scroll to position [108, 0]
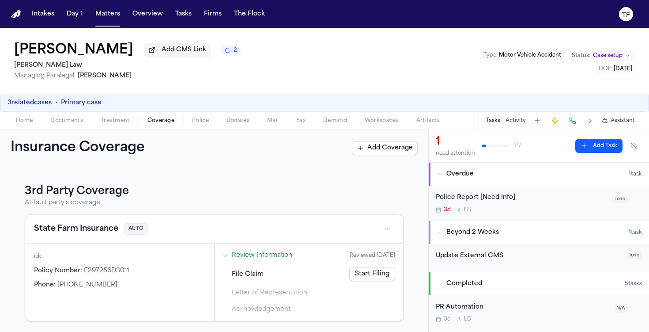
click at [322, 245] on div "Review Information Reviewed 10/10/2025 File Claim Start Filing Letter of Repres…" at bounding box center [309, 281] width 188 height 77
click at [380, 234] on html "Intakes Day 1 Matters Overview Tasks Firms The Flock TF Clifton Simon Add CMS L…" at bounding box center [324, 166] width 649 height 332
click at [368, 246] on div "View coverage details" at bounding box center [352, 251] width 66 height 23
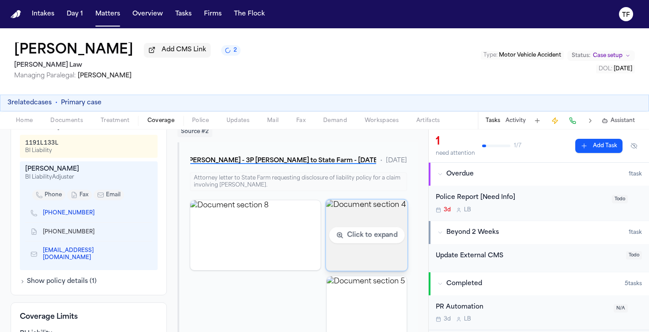
scroll to position [245, 0]
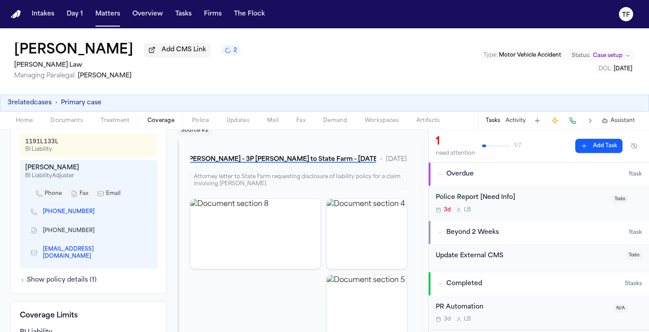
drag, startPoint x: 88, startPoint y: 216, endPoint x: 47, endPoint y: 214, distance: 41.6
click at [47, 214] on span "(972) 732-5503" at bounding box center [72, 211] width 59 height 7
click at [107, 19] on button "Matters" at bounding box center [108, 14] width 32 height 16
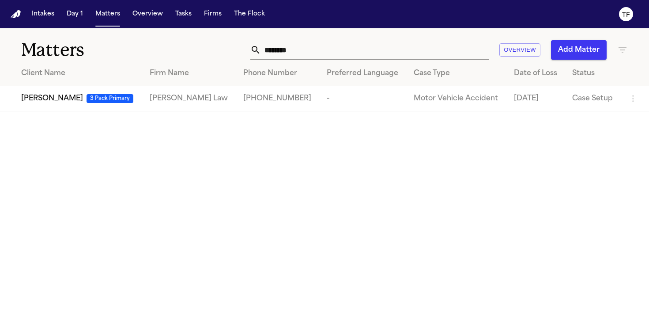
click at [320, 55] on input "*******" at bounding box center [375, 49] width 228 height 19
type input "*"
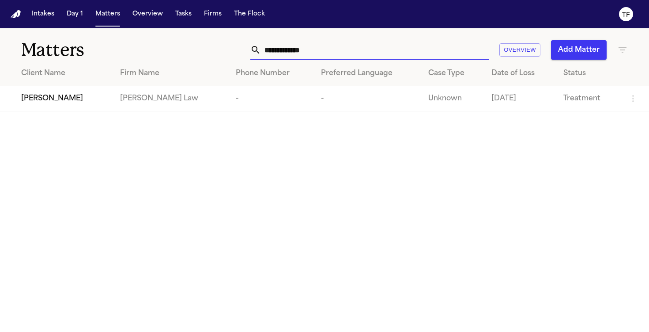
type input "**********"
click at [113, 104] on td "Angell Law" at bounding box center [171, 98] width 116 height 25
click at [86, 99] on div "April Andrews" at bounding box center [63, 98] width 85 height 11
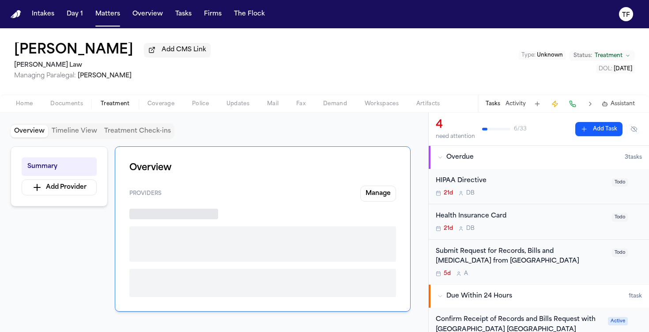
click at [122, 107] on span "Treatment" at bounding box center [115, 103] width 29 height 7
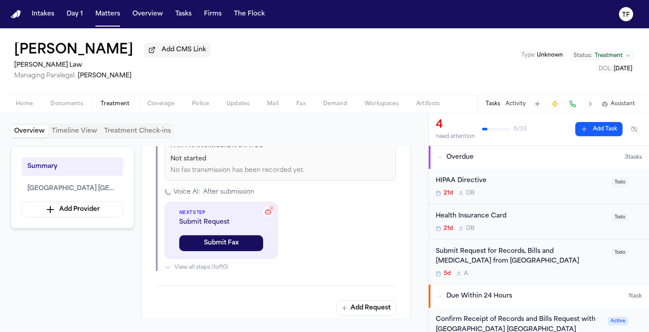
scroll to position [763, 0]
